Goal: Information Seeking & Learning: Find specific fact

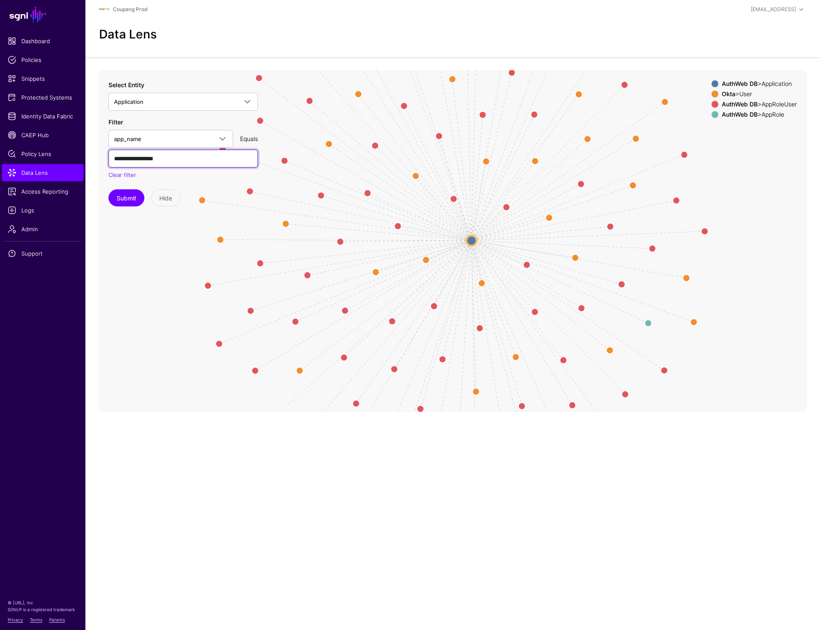
click at [172, 159] on input "**********" at bounding box center [184, 159] width 150 height 18
paste input "*"
click at [123, 193] on button "Submit" at bounding box center [127, 197] width 36 height 17
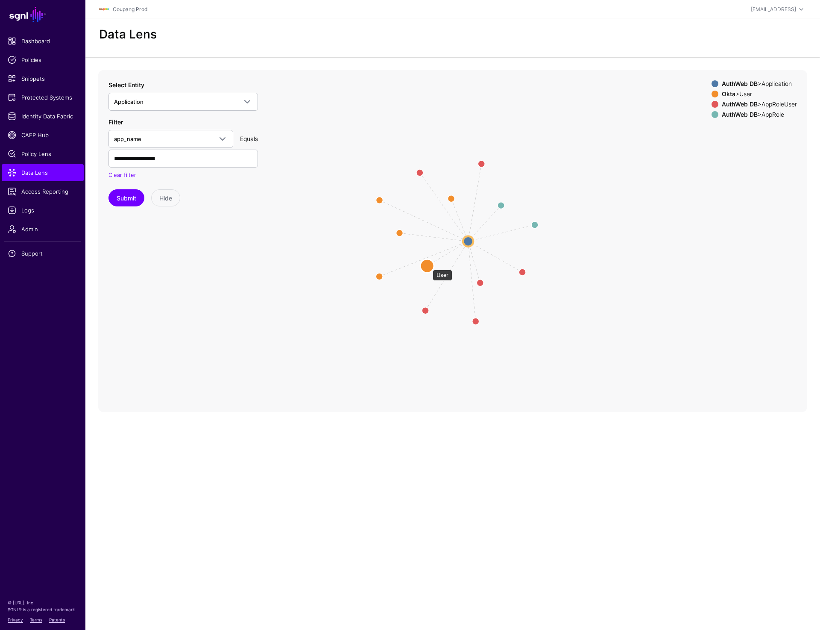
click at [429, 265] on circle at bounding box center [427, 266] width 14 height 14
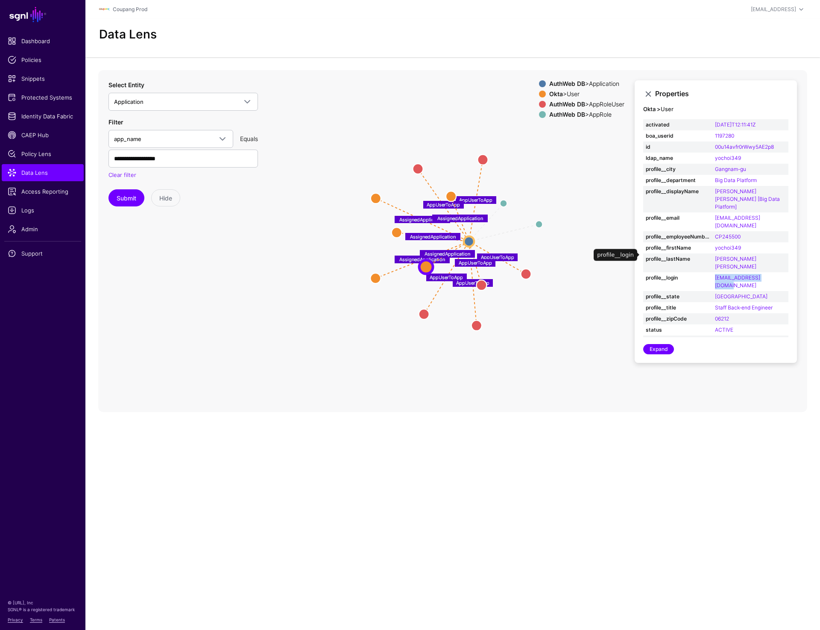
drag, startPoint x: 781, startPoint y: 253, endPoint x: 711, endPoint y: 253, distance: 70.1
click at [711, 272] on tr "profile__login [EMAIL_ADDRESS][DOMAIN_NAME]" at bounding box center [715, 281] width 145 height 19
copy tr "[EMAIL_ADDRESS][DOMAIN_NAME]"
drag, startPoint x: 748, startPoint y: 231, endPoint x: 716, endPoint y: 232, distance: 32.1
click at [716, 242] on td "yochoi349" at bounding box center [751, 247] width 76 height 11
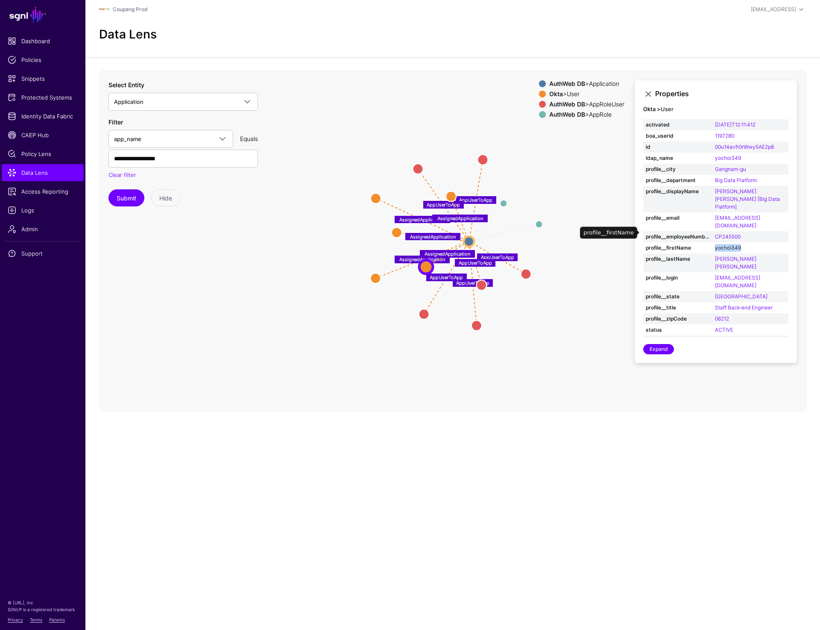
copy link "yochoi349"
click at [171, 161] on input "**********" at bounding box center [184, 159] width 150 height 18
paste input "text"
click at [117, 201] on button "Submit" at bounding box center [127, 197] width 36 height 17
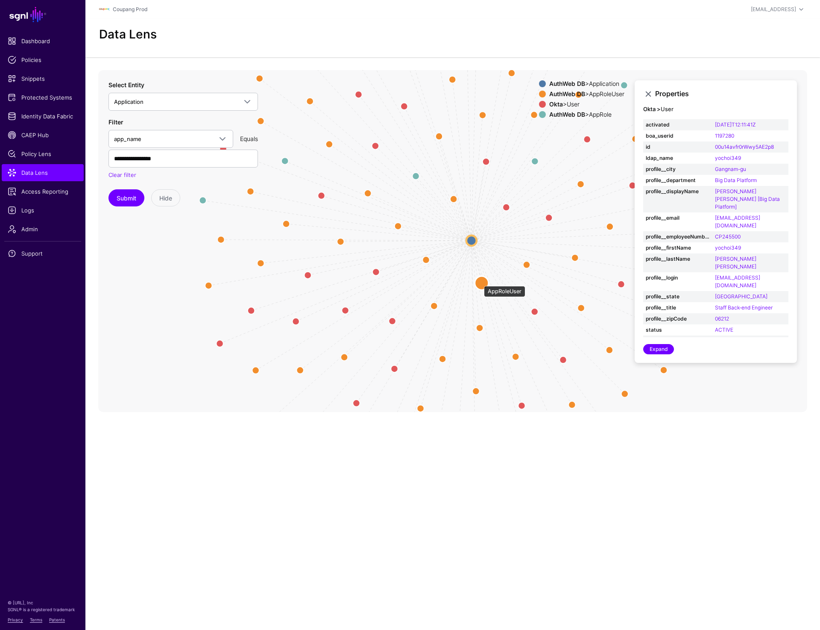
click at [480, 282] on circle at bounding box center [482, 283] width 14 height 14
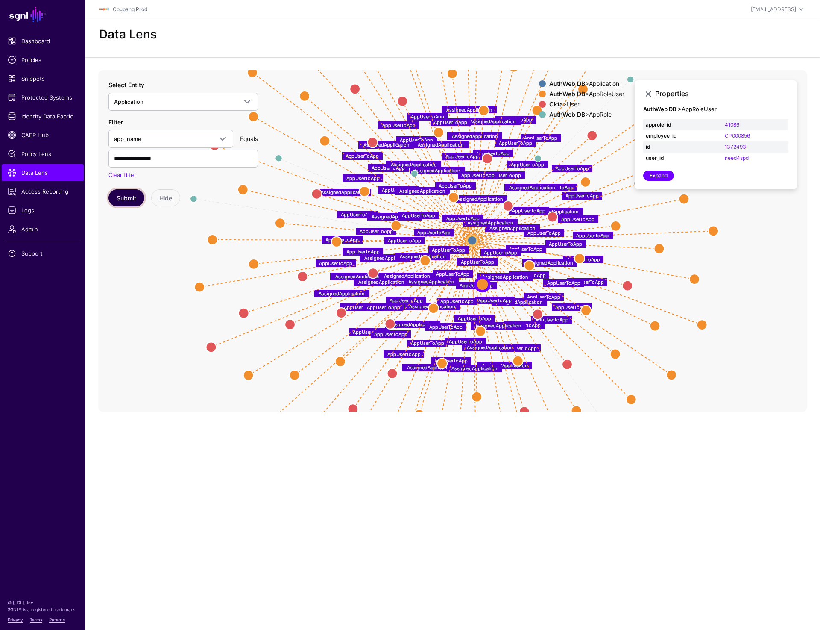
click at [130, 197] on button "Submit" at bounding box center [127, 197] width 36 height 17
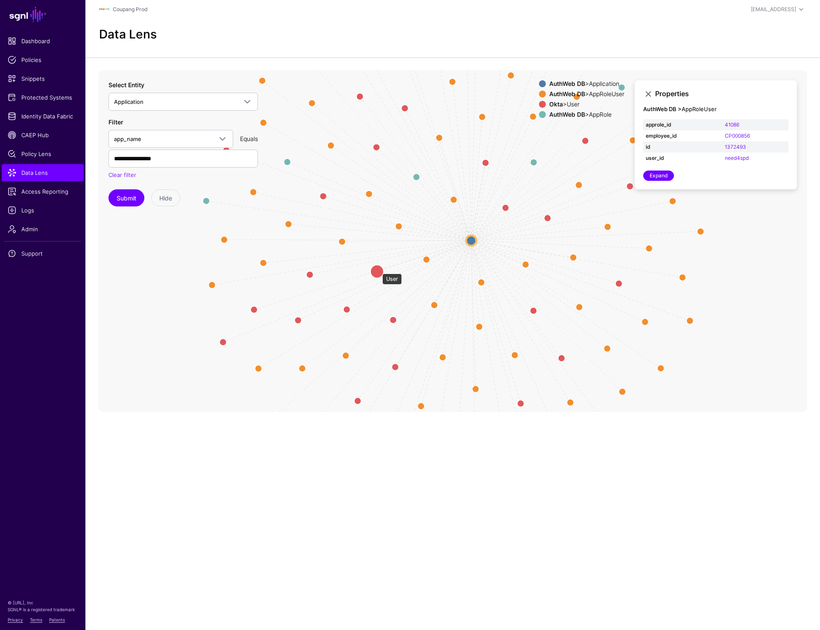
click at [378, 269] on circle at bounding box center [377, 271] width 14 height 14
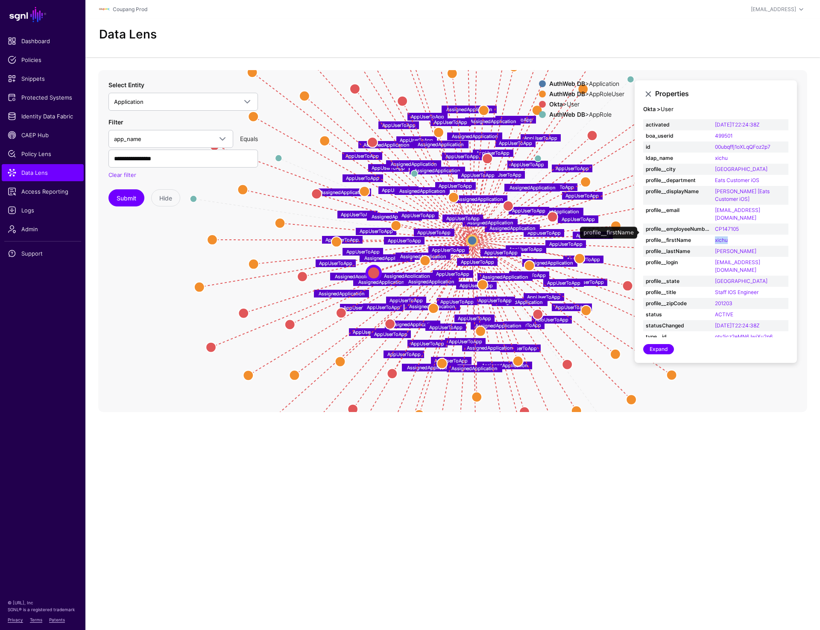
drag, startPoint x: 713, startPoint y: 232, endPoint x: 730, endPoint y: 232, distance: 16.7
click at [730, 235] on td "xichu" at bounding box center [751, 240] width 76 height 11
copy link "xichu"
click at [431, 310] on circle at bounding box center [434, 308] width 10 height 10
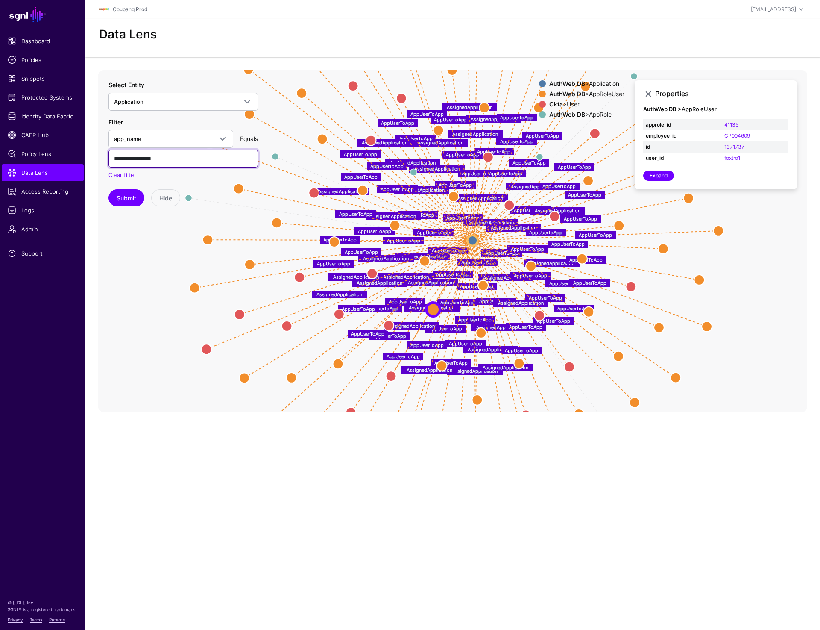
click at [179, 161] on input "**********" at bounding box center [184, 159] width 150 height 18
click at [119, 196] on button "Submit" at bounding box center [127, 197] width 36 height 17
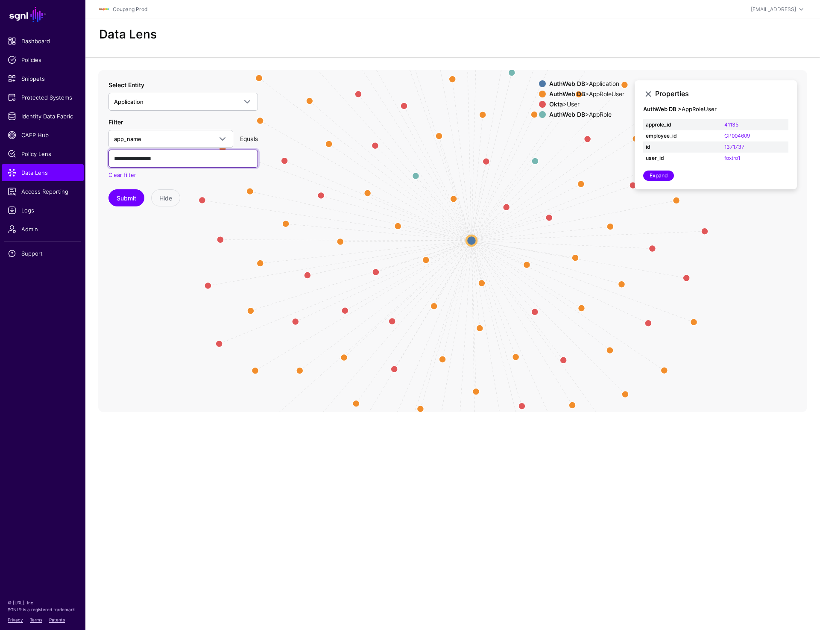
click at [179, 158] on input "**********" at bounding box center [184, 159] width 150 height 18
paste input "text"
click at [125, 200] on button "Submit" at bounding box center [127, 197] width 36 height 17
click at [376, 273] on circle at bounding box center [376, 272] width 14 height 14
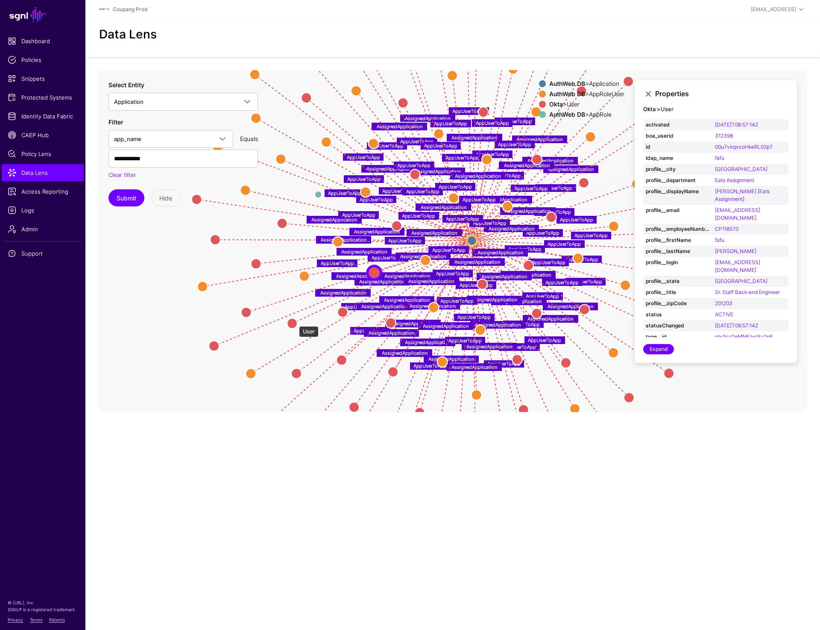
click at [295, 322] on circle at bounding box center [292, 323] width 10 height 10
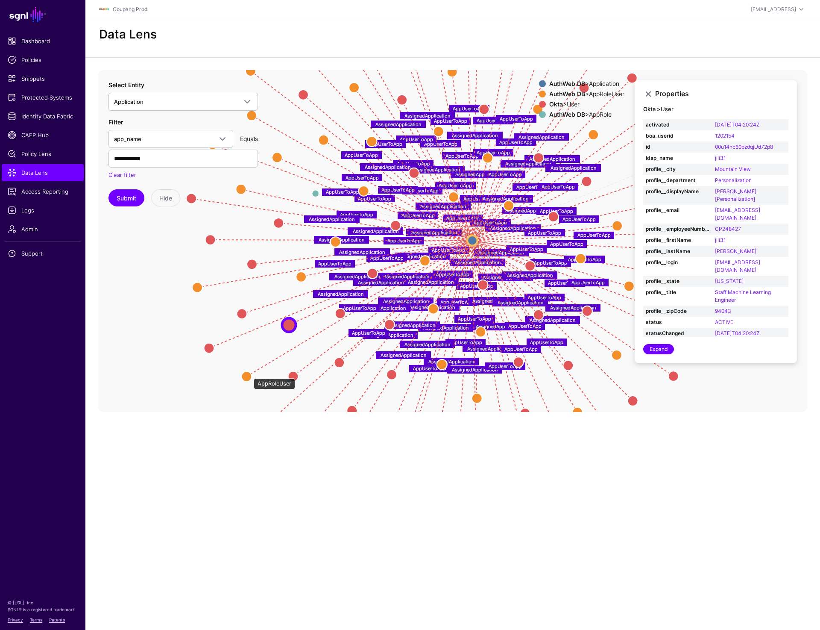
click at [250, 374] on circle at bounding box center [246, 376] width 10 height 10
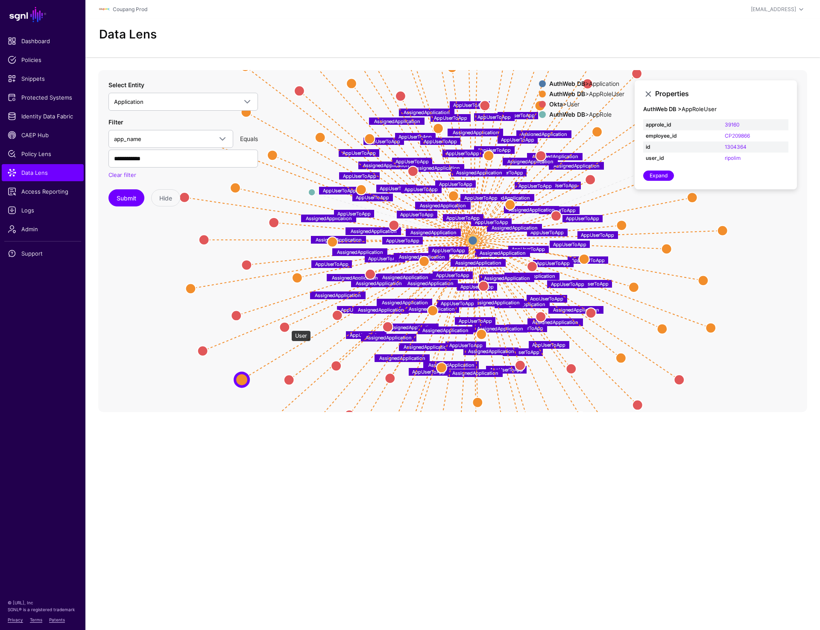
click at [287, 326] on circle at bounding box center [284, 327] width 10 height 10
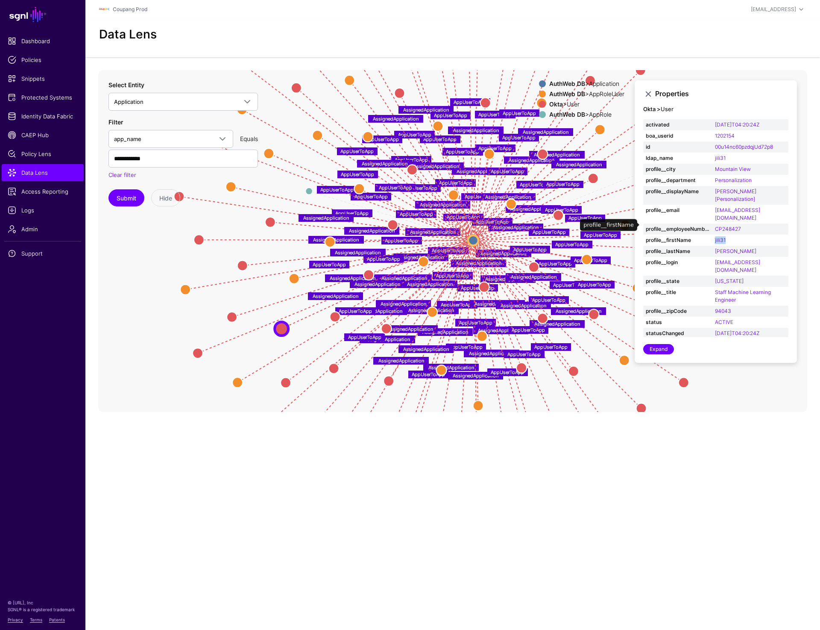
drag, startPoint x: 714, startPoint y: 225, endPoint x: 742, endPoint y: 225, distance: 27.8
click at [742, 235] on td "jili31" at bounding box center [751, 240] width 76 height 11
copy link "jili31"
click at [399, 91] on circle at bounding box center [399, 93] width 10 height 10
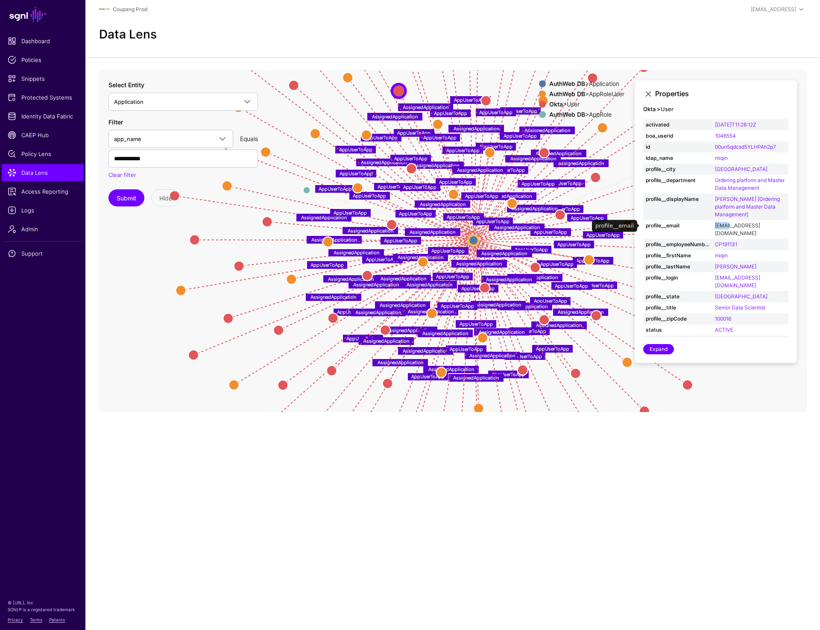
drag, startPoint x: 714, startPoint y: 224, endPoint x: 730, endPoint y: 224, distance: 16.2
click at [730, 224] on td "[EMAIL_ADDRESS][DOMAIN_NAME]" at bounding box center [751, 229] width 76 height 19
copy link "miqin"
click at [160, 160] on input "**********" at bounding box center [184, 159] width 150 height 18
paste input "text"
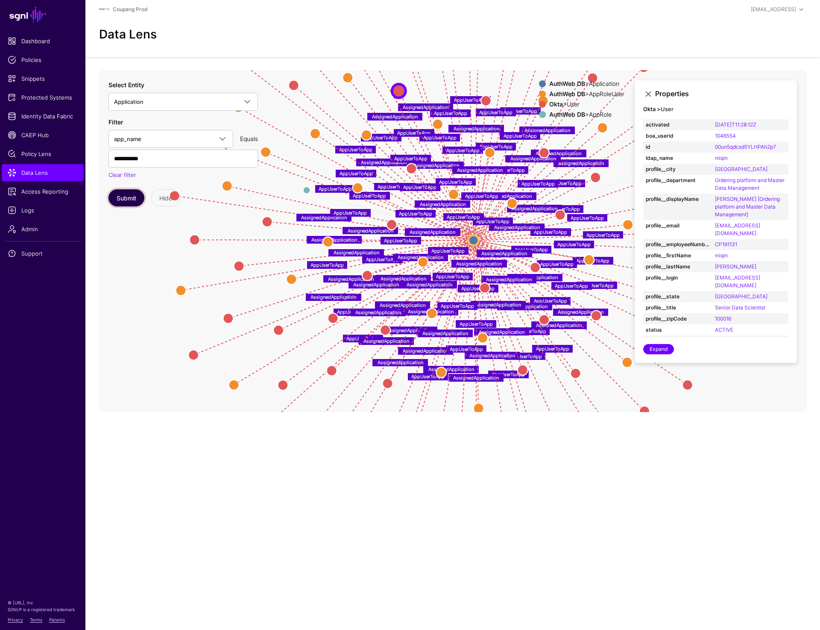
click at [119, 195] on button "Submit" at bounding box center [127, 197] width 36 height 17
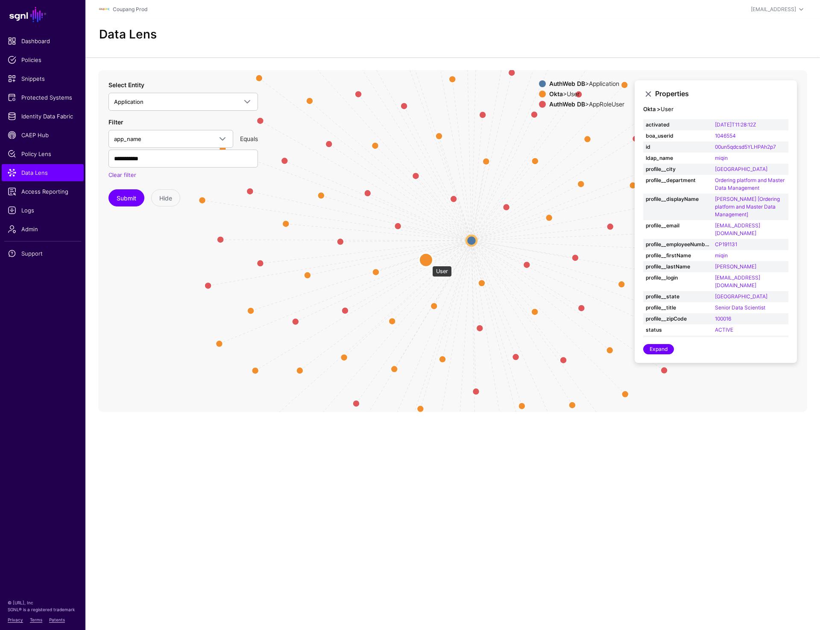
click at [428, 261] on circle at bounding box center [426, 260] width 14 height 14
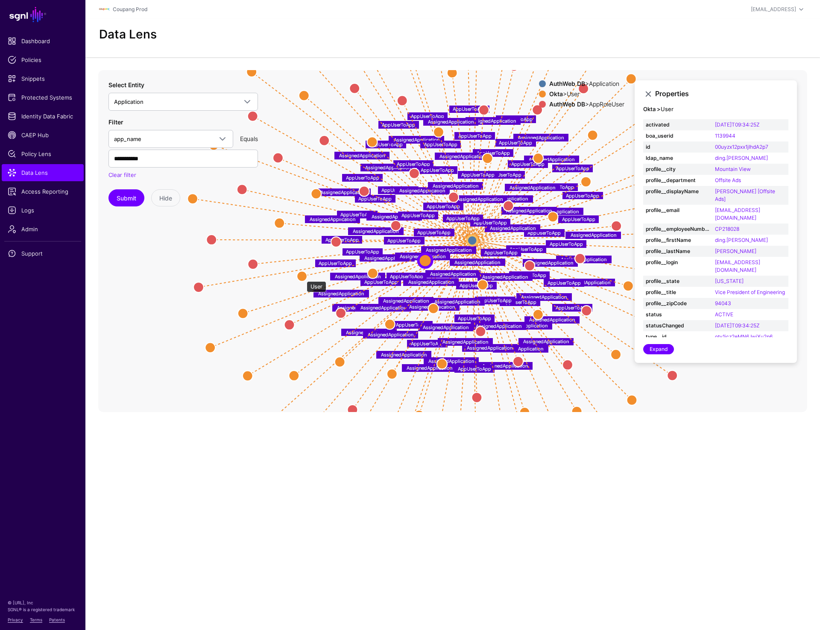
click at [302, 276] on circle at bounding box center [302, 276] width 10 height 10
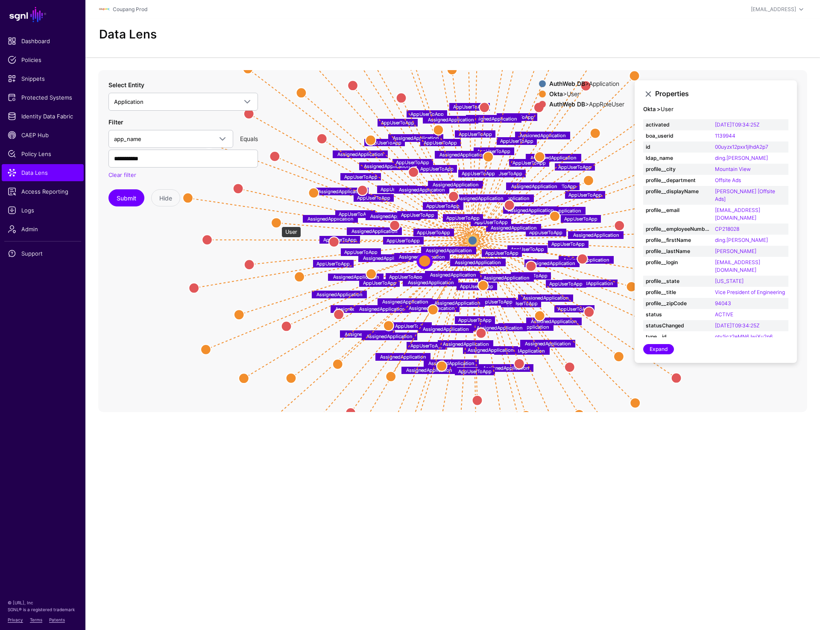
click at [277, 222] on circle at bounding box center [276, 222] width 10 height 10
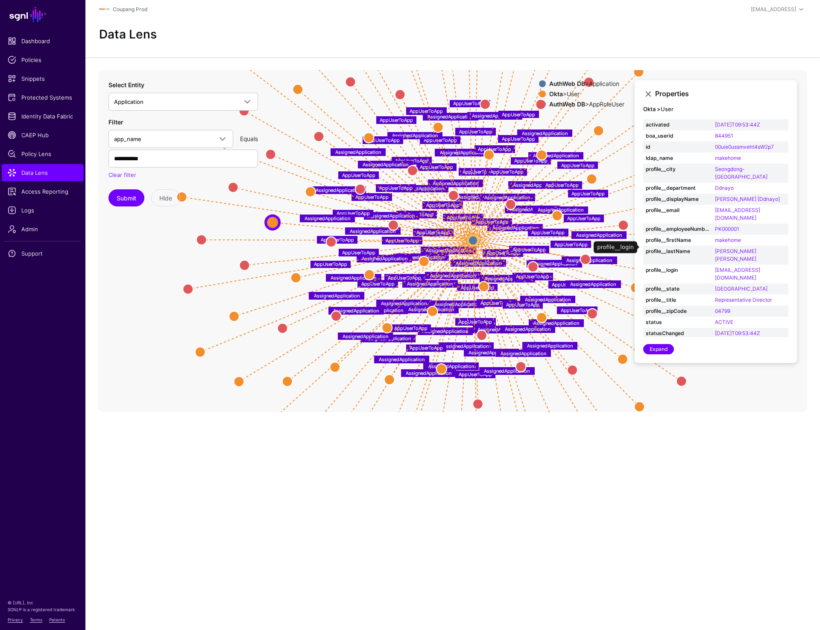
click at [718, 264] on td "[EMAIL_ADDRESS][DOMAIN_NAME]" at bounding box center [751, 273] width 76 height 19
click at [333, 368] on circle at bounding box center [335, 367] width 10 height 10
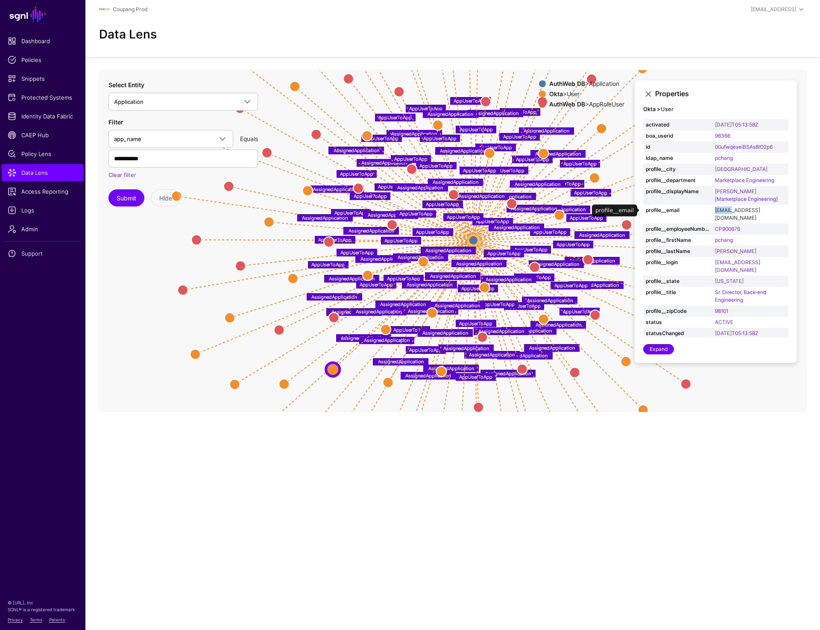
drag, startPoint x: 712, startPoint y: 210, endPoint x: 732, endPoint y: 210, distance: 20.1
click at [733, 210] on tr "profile__email [EMAIL_ADDRESS][DOMAIN_NAME]" at bounding box center [715, 214] width 145 height 19
copy tr "pchang"
click at [159, 158] on input "**********" at bounding box center [184, 159] width 150 height 18
paste input "*********"
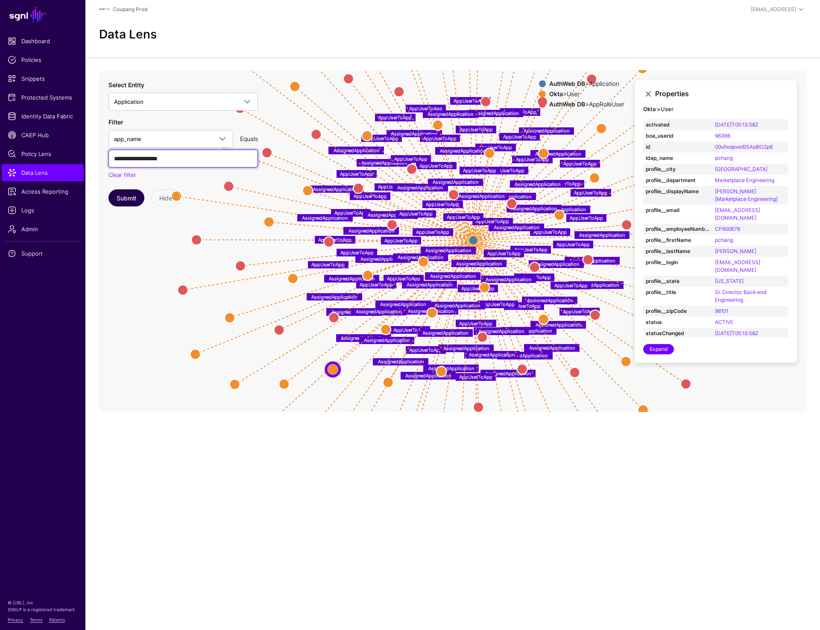
type input "**********"
click at [113, 199] on button "Submit" at bounding box center [127, 197] width 36 height 17
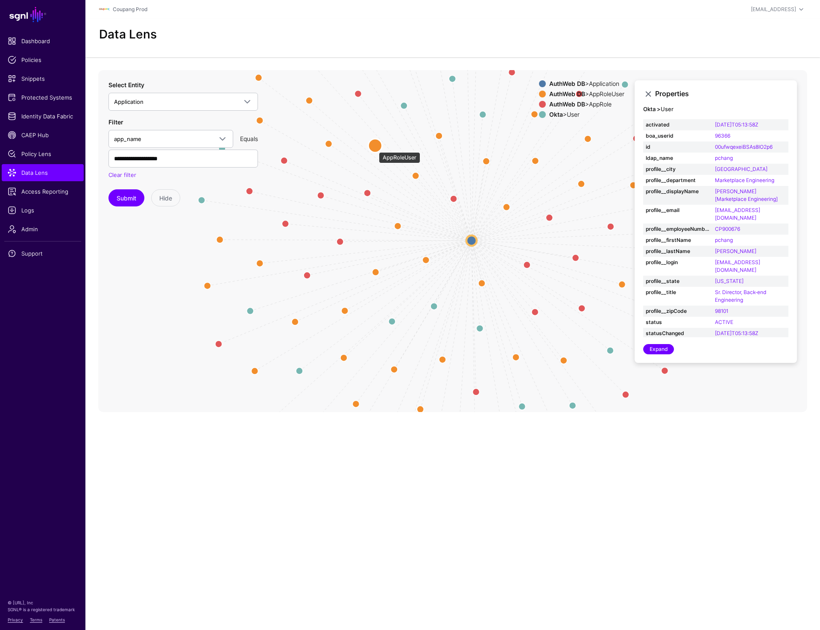
click at [375, 148] on circle at bounding box center [375, 145] width 14 height 14
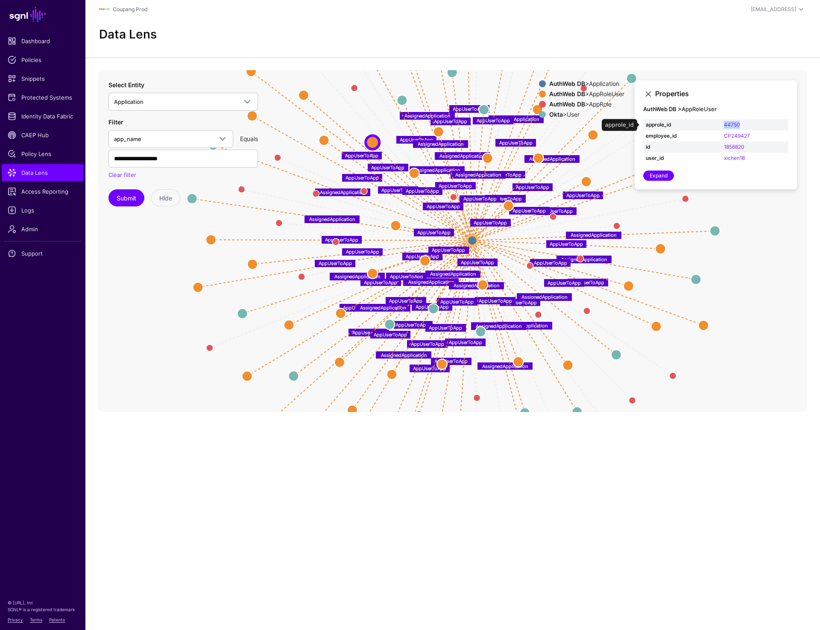
drag, startPoint x: 723, startPoint y: 123, endPoint x: 752, endPoint y: 123, distance: 28.6
click at [752, 123] on td "44750" at bounding box center [755, 124] width 67 height 11
copy link "44750"
click at [39, 169] on span "Data Lens" at bounding box center [43, 172] width 70 height 9
click at [172, 158] on input "**********" at bounding box center [184, 159] width 150 height 18
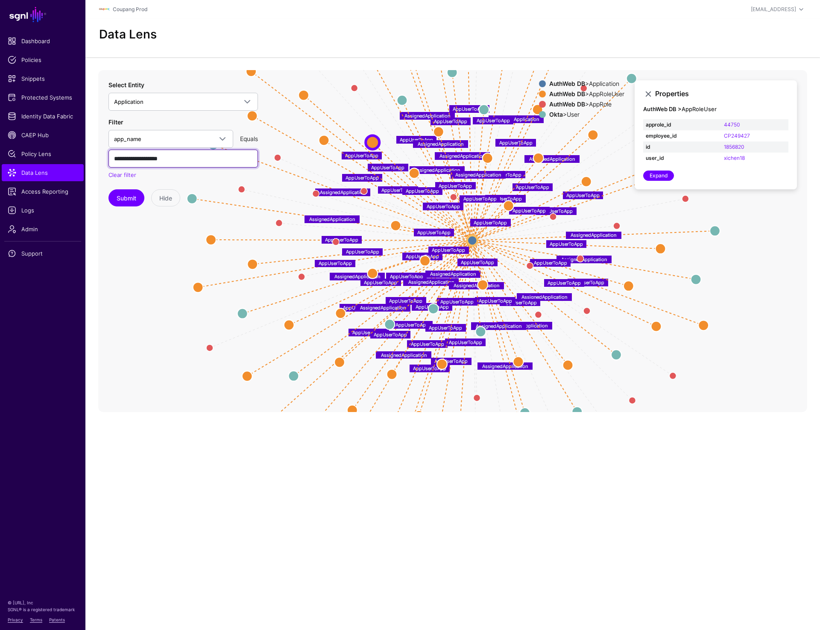
click at [172, 158] on input "**********" at bounding box center [184, 159] width 150 height 18
paste input "text"
type input "*******"
click at [127, 193] on button "Submit" at bounding box center [127, 197] width 36 height 17
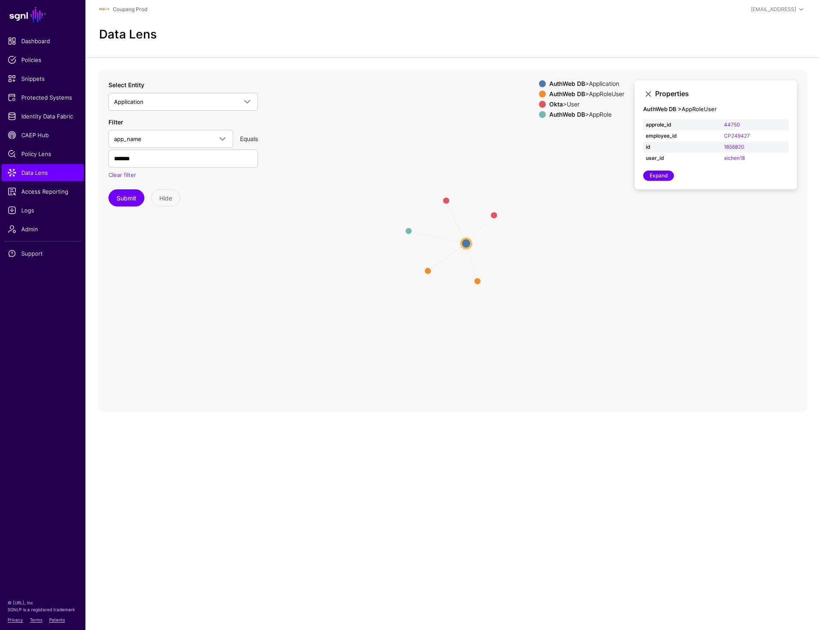
click at [462, 247] on circle at bounding box center [466, 243] width 10 height 10
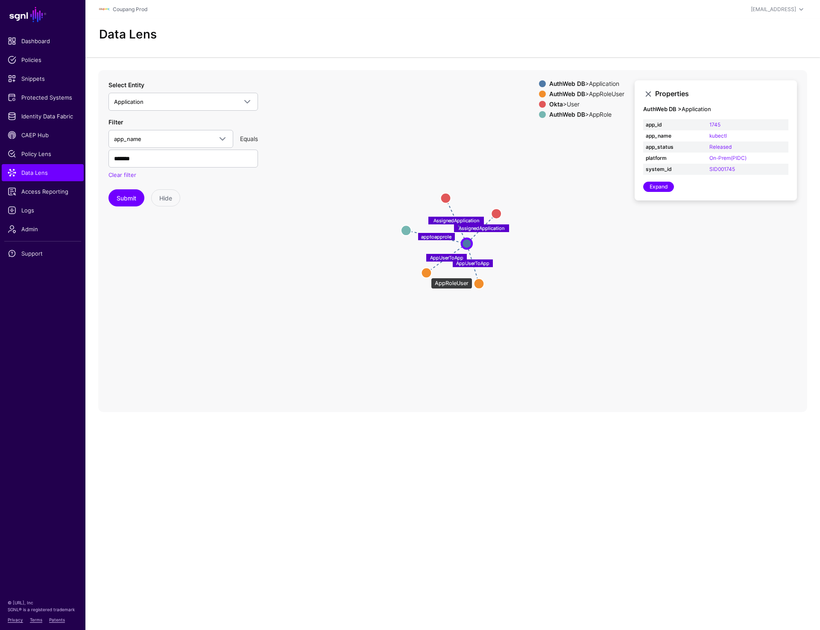
click at [427, 273] on circle at bounding box center [426, 272] width 10 height 10
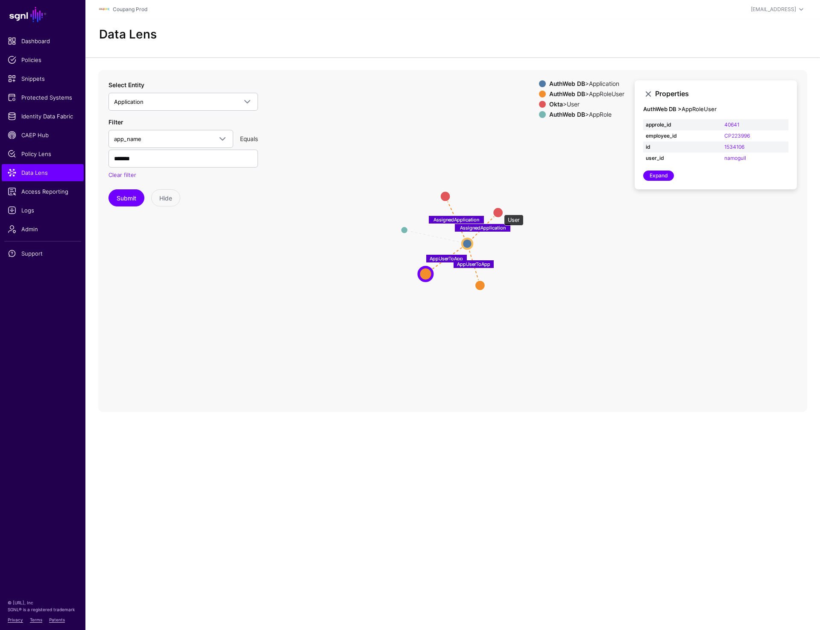
click at [500, 210] on circle at bounding box center [498, 212] width 10 height 10
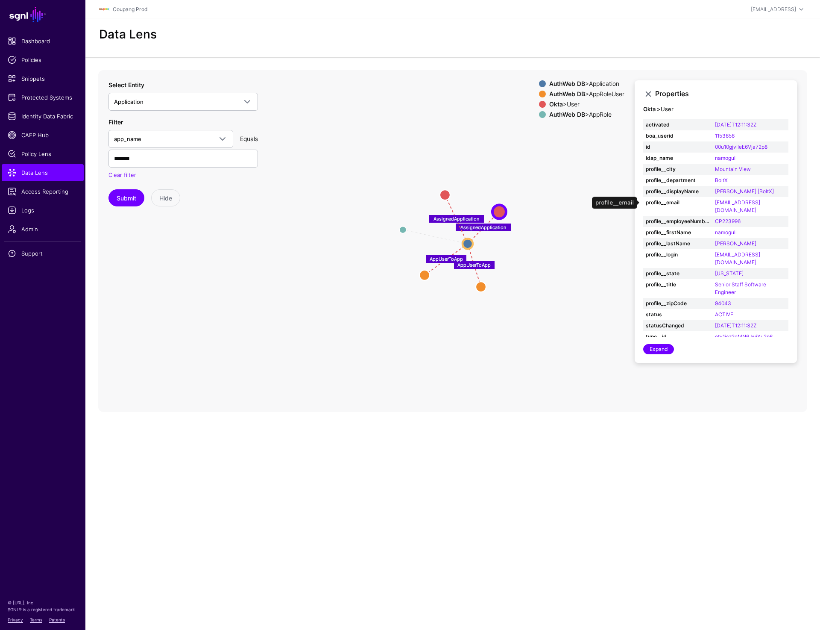
drag, startPoint x: 715, startPoint y: 202, endPoint x: 708, endPoint y: 203, distance: 7.4
click at [708, 203] on tr "profile__email [EMAIL_ADDRESS][DOMAIN_NAME]" at bounding box center [715, 206] width 145 height 19
drag, startPoint x: 711, startPoint y: 225, endPoint x: 746, endPoint y: 224, distance: 34.6
click at [746, 227] on tr "profile__firstName namogull" at bounding box center [715, 232] width 145 height 11
copy tr "namogull"
